Goal: Register for event/course

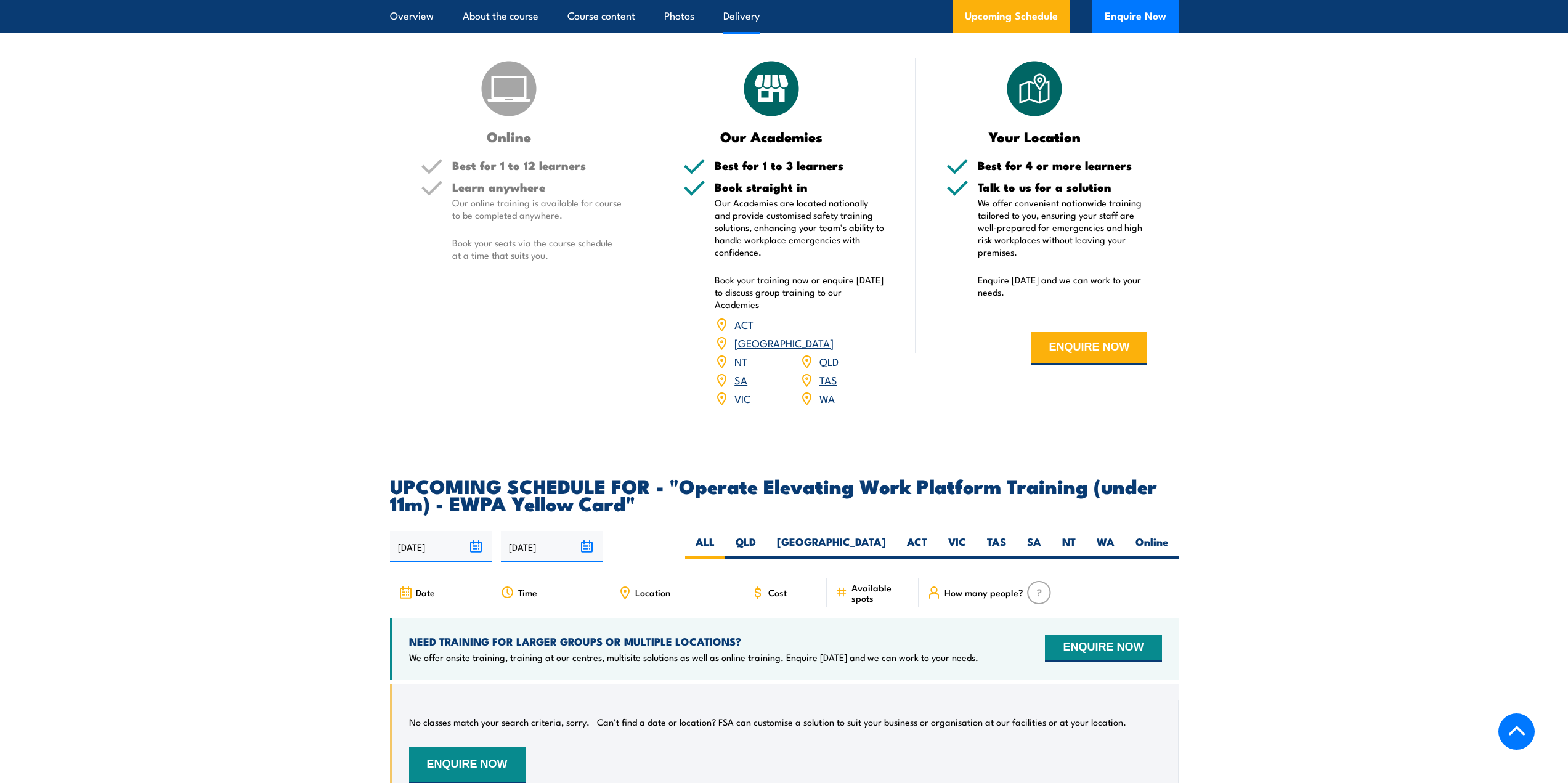
scroll to position [1540, 0]
click at [742, 352] on link "NT" at bounding box center [741, 359] width 13 height 14
